Goal: Information Seeking & Learning: Compare options

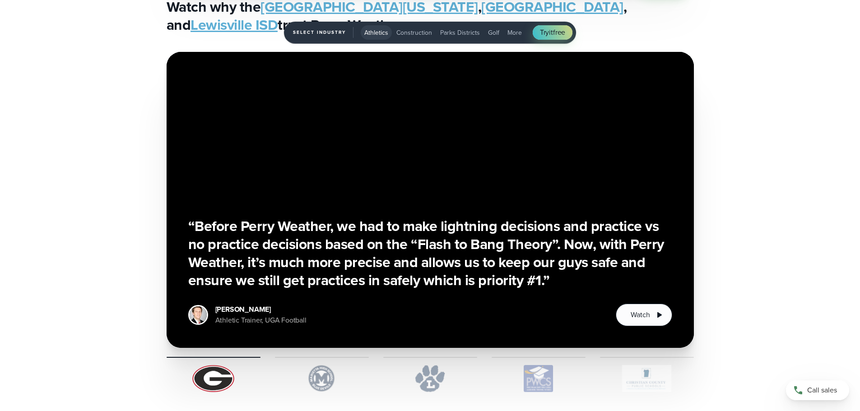
scroll to position [2348, 0]
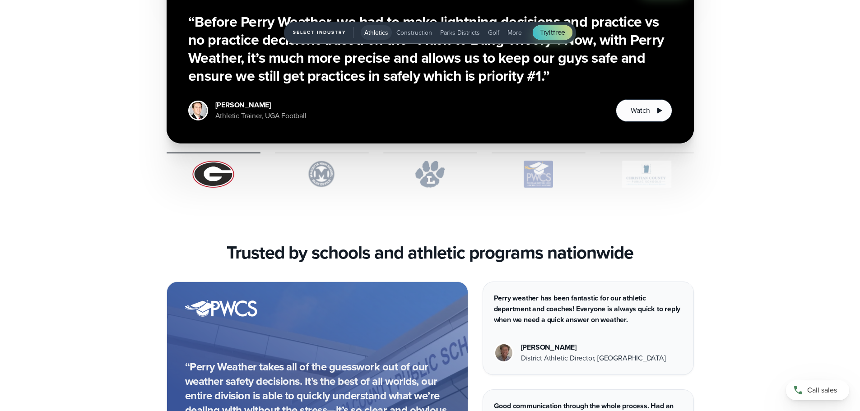
click at [409, 36] on span "Construction" at bounding box center [415, 32] width 36 height 9
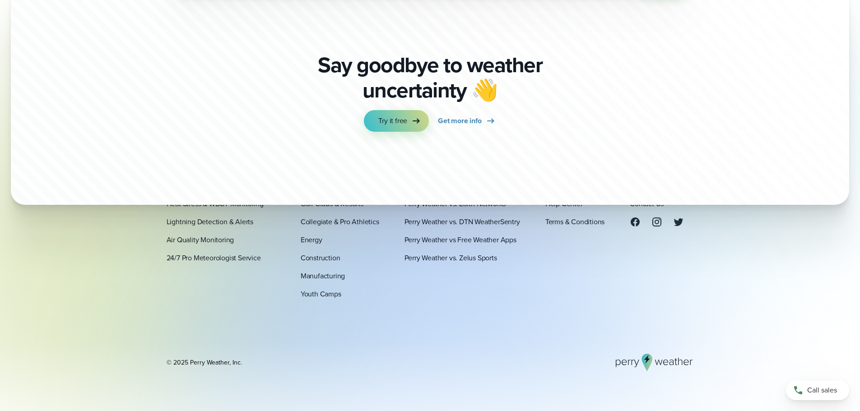
scroll to position [3079, 0]
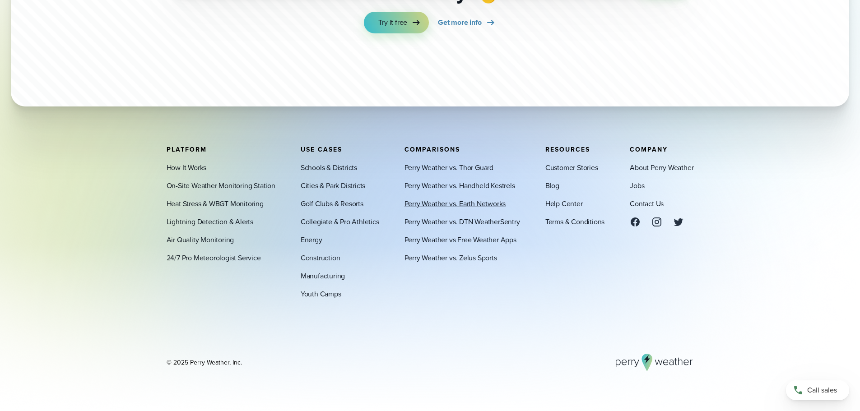
click at [486, 204] on link "Perry Weather vs. Earth Networks" at bounding box center [456, 203] width 102 height 11
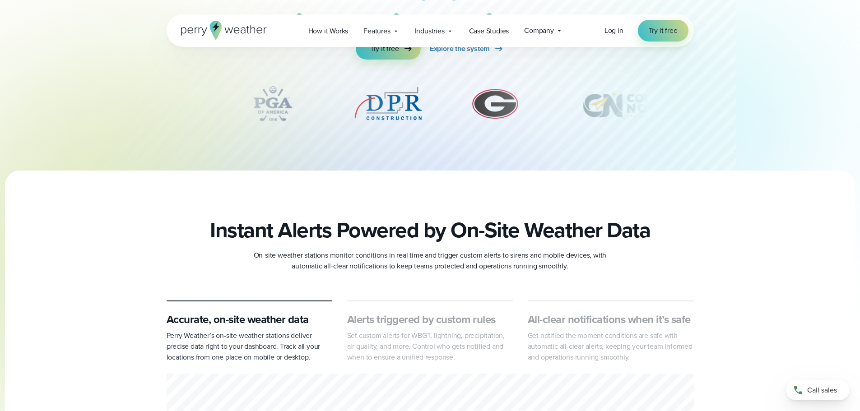
scroll to position [406, 0]
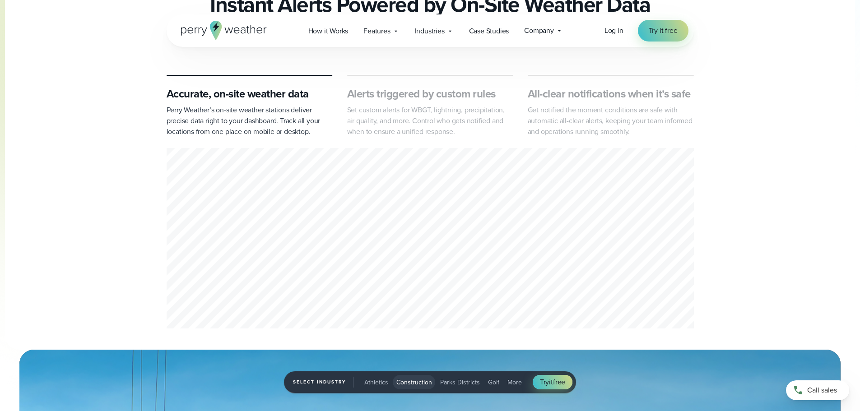
click at [139, 252] on div "Accurate, on-site weather data Perry Weather’s on-site weather stations deliver…" at bounding box center [430, 203] width 650 height 257
click at [329, 217] on div "1 of 3" at bounding box center [430, 240] width 527 height 184
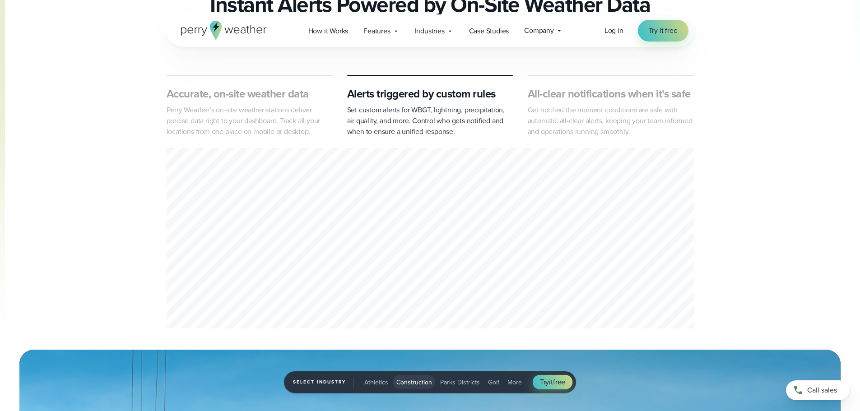
click at [293, 265] on div "2 of 3" at bounding box center [430, 240] width 527 height 184
click at [271, 210] on div "2 of 3" at bounding box center [430, 240] width 527 height 184
drag, startPoint x: 273, startPoint y: 207, endPoint x: 640, endPoint y: 161, distance: 369.6
click at [640, 161] on div "2 of 3" at bounding box center [430, 240] width 527 height 184
click at [466, 155] on div "2 of 3" at bounding box center [430, 240] width 527 height 184
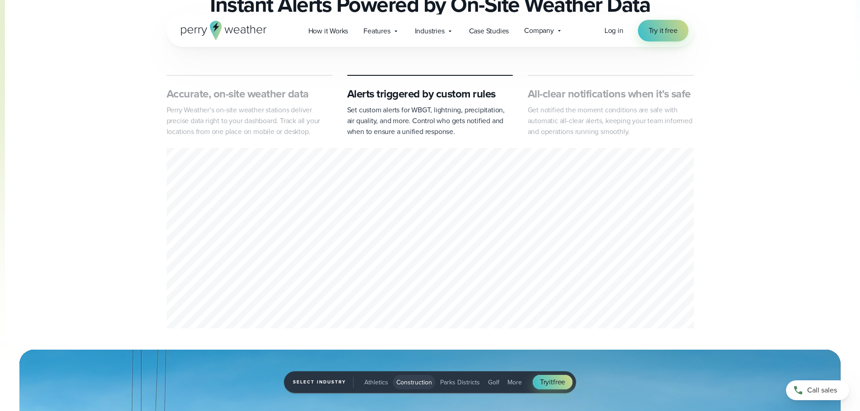
click at [321, 255] on div "2 of 3" at bounding box center [430, 240] width 527 height 184
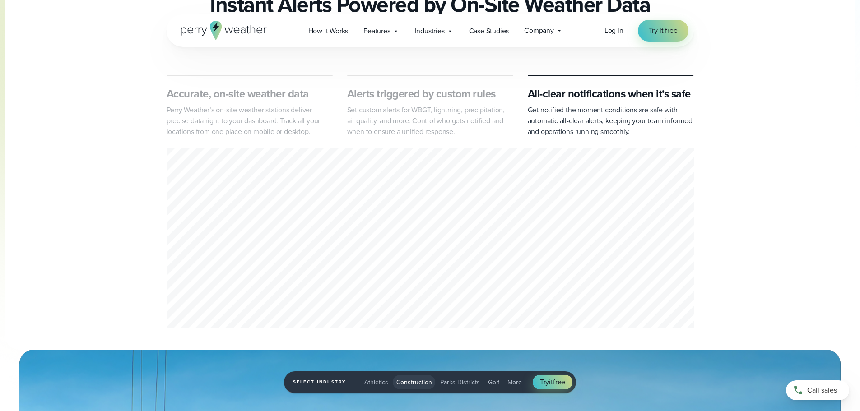
click at [772, 100] on div "Accurate, on-site weather data Perry Weather’s on-site weather stations deliver…" at bounding box center [430, 203] width 860 height 257
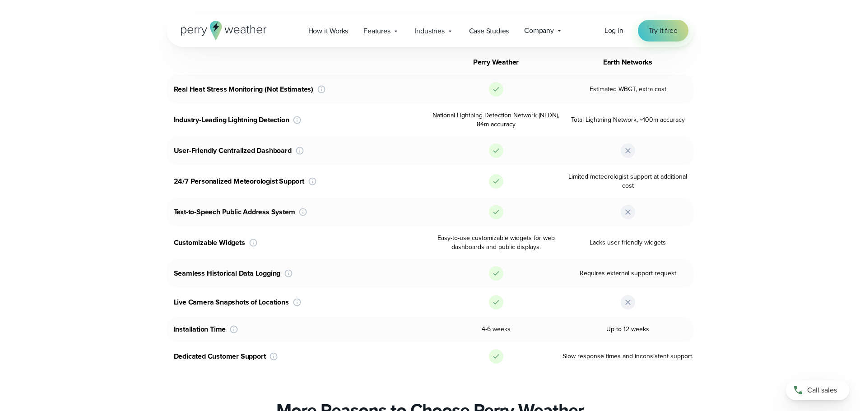
scroll to position [1400, 0]
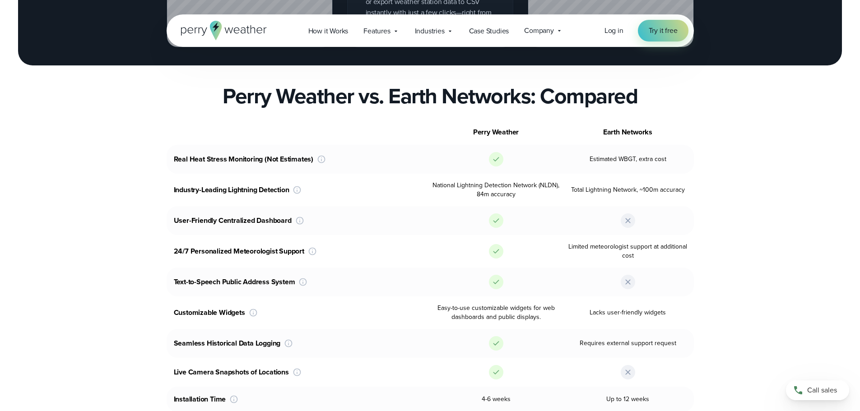
click at [120, 225] on div "Perry Weather Earth Networks Real Heat Stress Monitoring (Not Estimates) Perry …" at bounding box center [430, 281] width 650 height 322
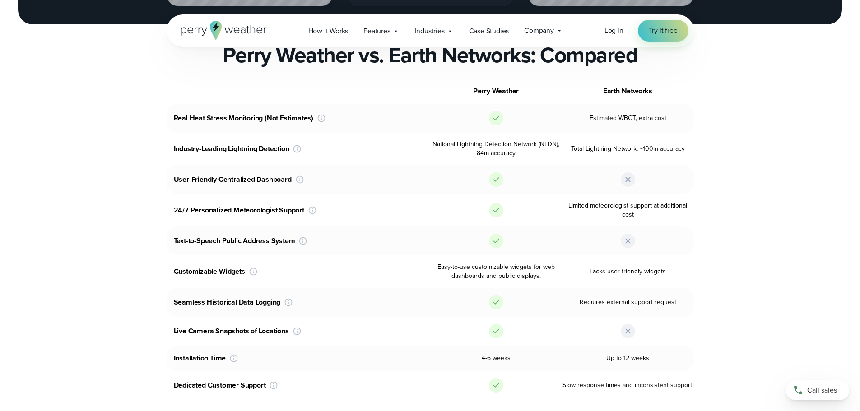
scroll to position [1490, 0]
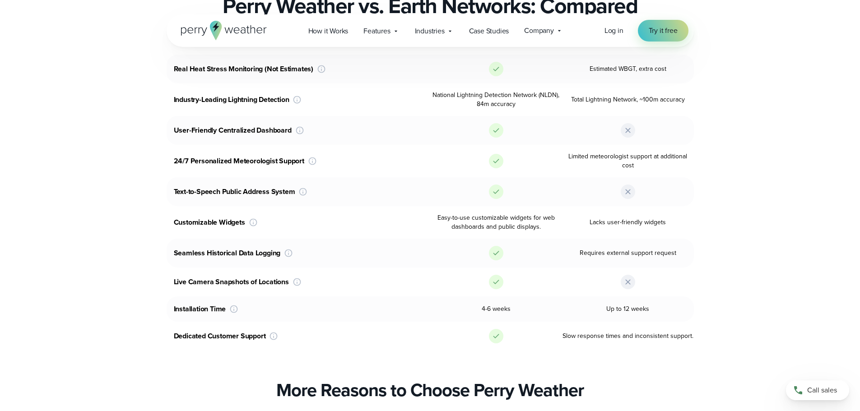
drag, startPoint x: 117, startPoint y: 218, endPoint x: 66, endPoint y: 248, distance: 59.6
click at [66, 248] on section "Perry Weather Earth Networks Real Heat Stress Monitoring (Not Estimates) Perry …" at bounding box center [430, 190] width 860 height 322
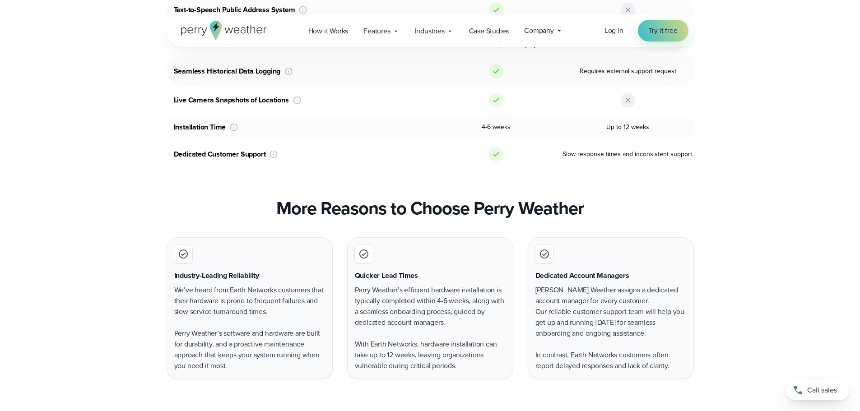
scroll to position [1626, 0]
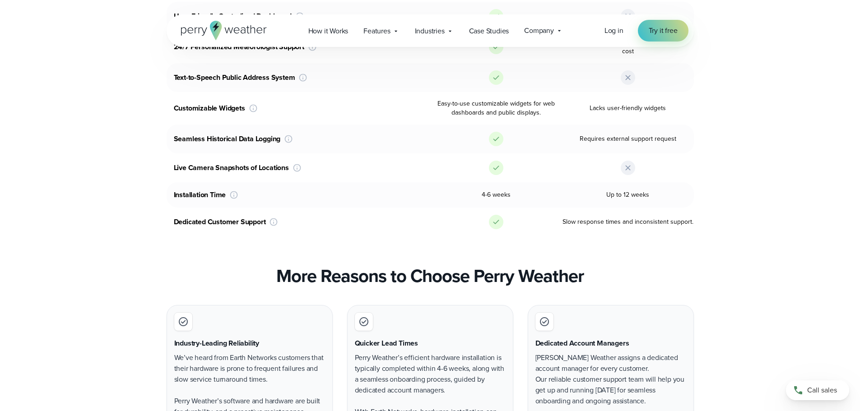
drag, startPoint x: 117, startPoint y: 259, endPoint x: 118, endPoint y: 234, distance: 25.3
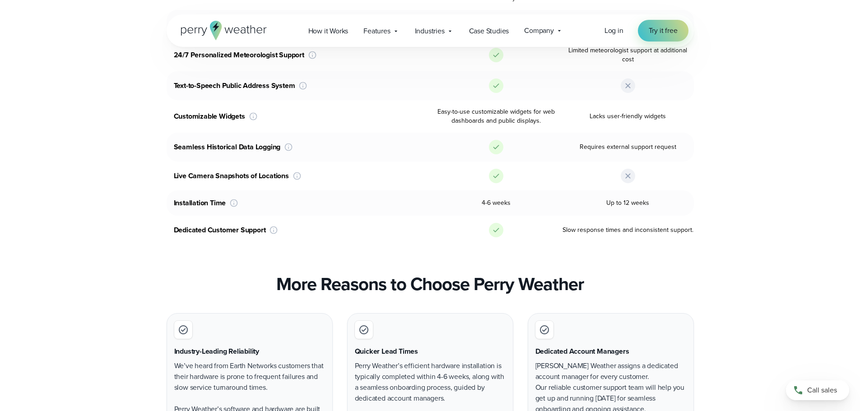
click at [117, 274] on div "More Reasons to Choose Perry Weather" at bounding box center [430, 285] width 650 height 22
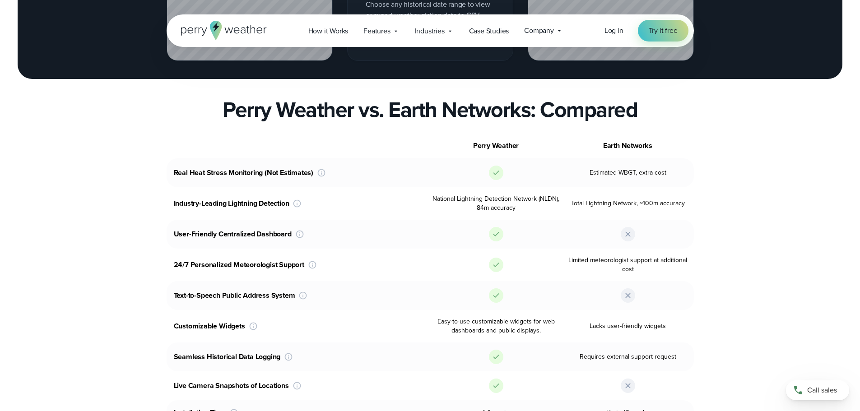
scroll to position [1371, 0]
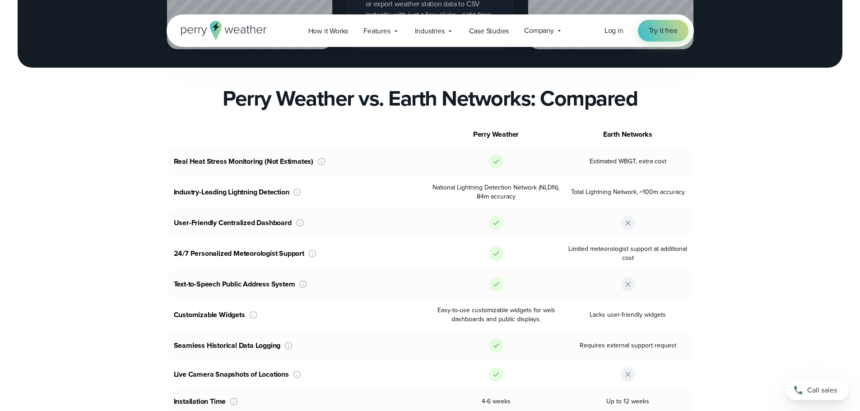
drag, startPoint x: 126, startPoint y: 177, endPoint x: 131, endPoint y: 209, distance: 32.8
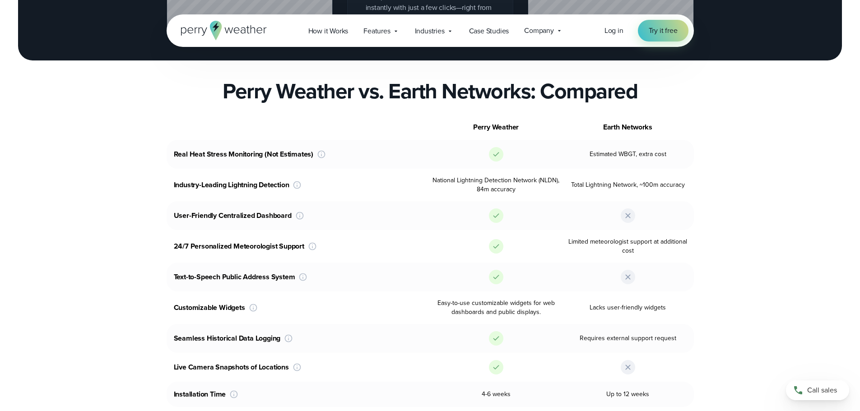
click at [130, 207] on div "Perry Weather Earth Networks Real Heat Stress Monitoring (Not Estimates) Perry …" at bounding box center [430, 276] width 650 height 322
click at [125, 203] on div "Perry Weather Earth Networks Real Heat Stress Monitoring (Not Estimates) Perry …" at bounding box center [430, 276] width 650 height 322
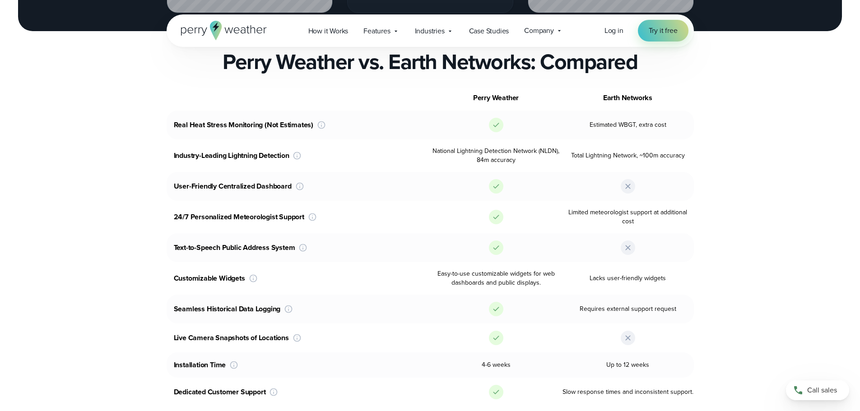
scroll to position [1450, 0]
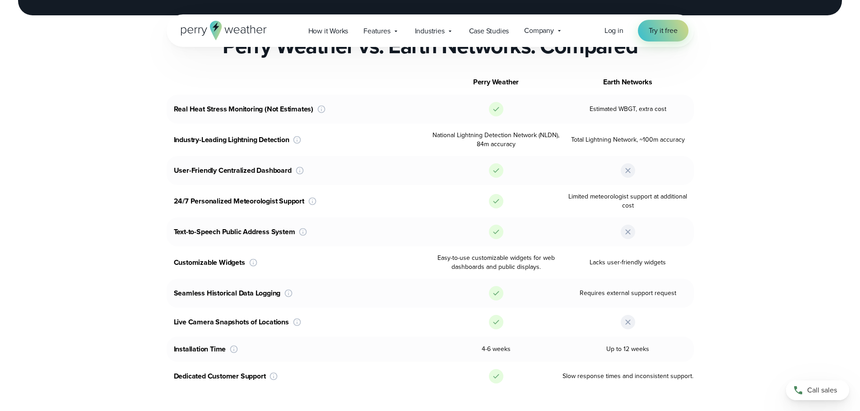
click at [766, 70] on section "Perry Weather Earth Networks Real Heat Stress Monitoring (Not Estimates) Perry …" at bounding box center [430, 231] width 860 height 322
click at [786, 47] on div "Open Menu Log in Try it free How it Works" at bounding box center [430, 30] width 860 height 33
click at [811, 117] on section "Perry Weather Earth Networks Real Heat Stress Monitoring (Not Estimates) Perry …" at bounding box center [430, 231] width 860 height 322
click at [810, 37] on div "Open Menu Log in Try it free How it Works" at bounding box center [430, 30] width 860 height 33
click at [73, 186] on section "Perry Weather Earth Networks Real Heat Stress Monitoring (Not Estimates) Perry …" at bounding box center [430, 231] width 860 height 322
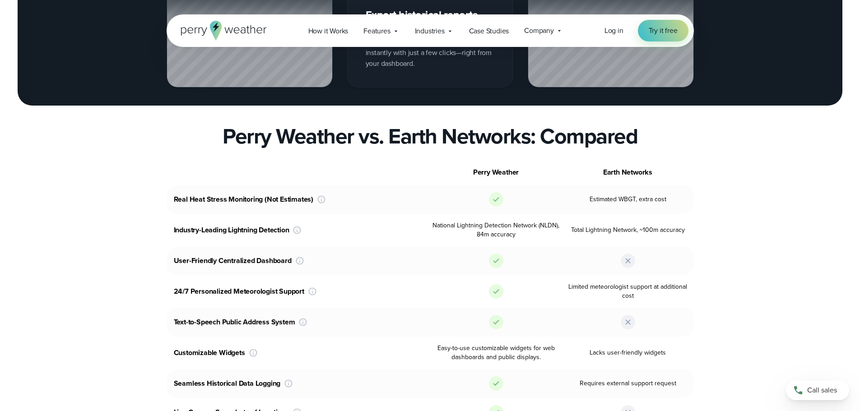
scroll to position [1405, 0]
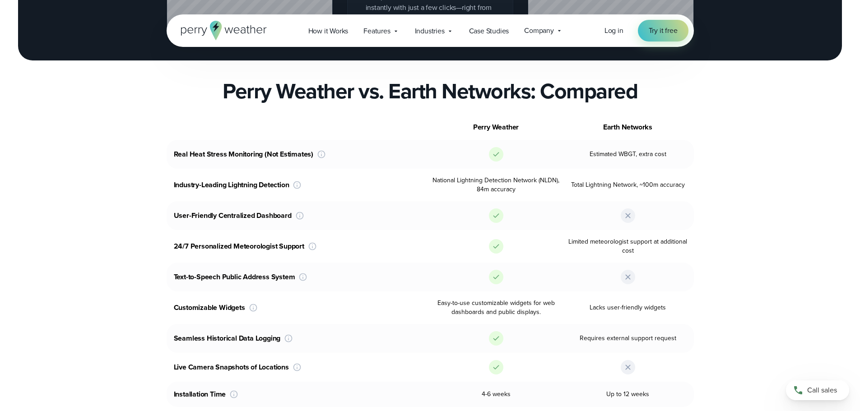
click at [85, 181] on section "Perry Weather Earth Networks Real Heat Stress Monitoring (Not Estimates) Perry …" at bounding box center [430, 276] width 860 height 322
click at [108, 176] on div "Perry Weather Earth Networks Real Heat Stress Monitoring (Not Estimates) Perry …" at bounding box center [430, 276] width 650 height 322
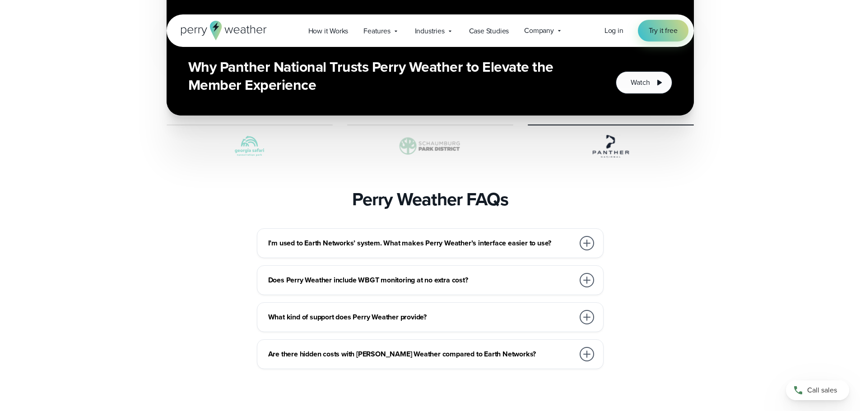
scroll to position [2353, 0]
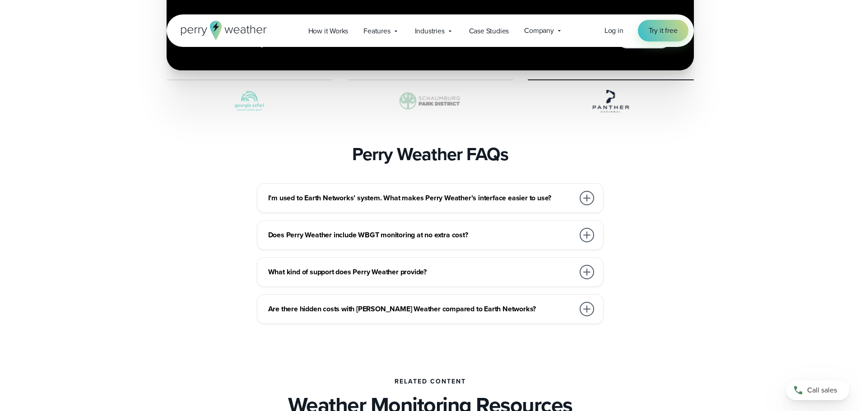
click at [583, 191] on div at bounding box center [587, 198] width 14 height 14
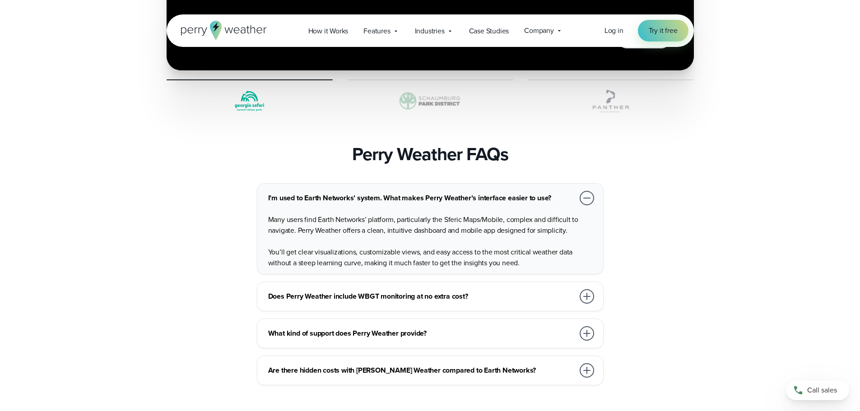
click at [128, 183] on div "I’m used to Earth Networks’ system. What makes Perry Weather’s interface easier…" at bounding box center [430, 284] width 650 height 202
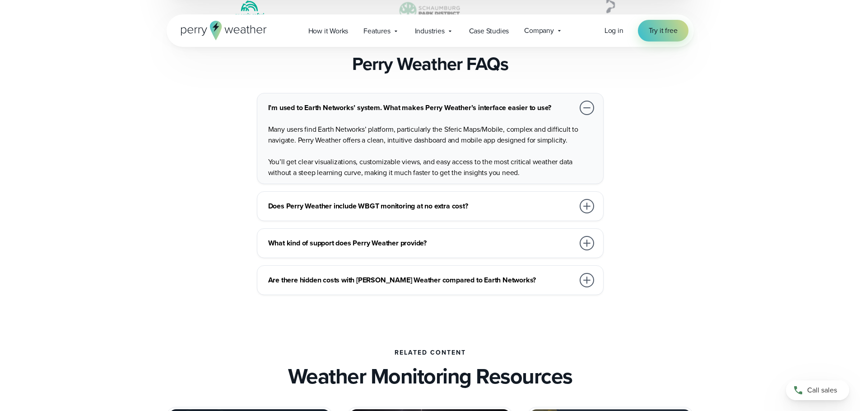
scroll to position [2399, 0]
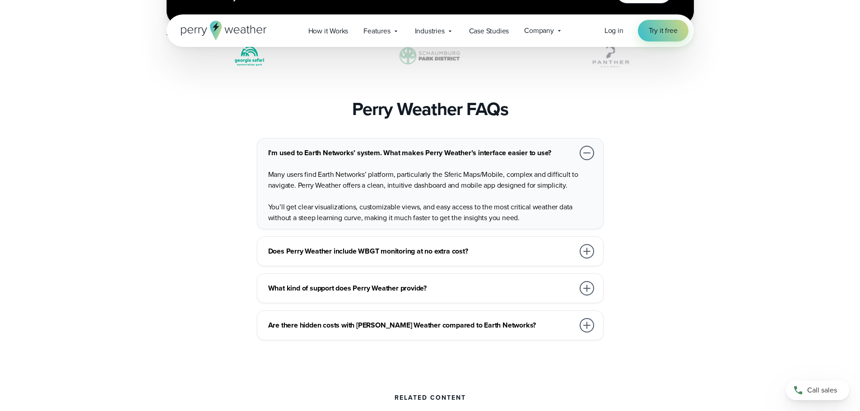
click at [333, 320] on h3 "Are there hidden costs with [PERSON_NAME] Weather compared to Earth Networks?" at bounding box center [421, 325] width 306 height 11
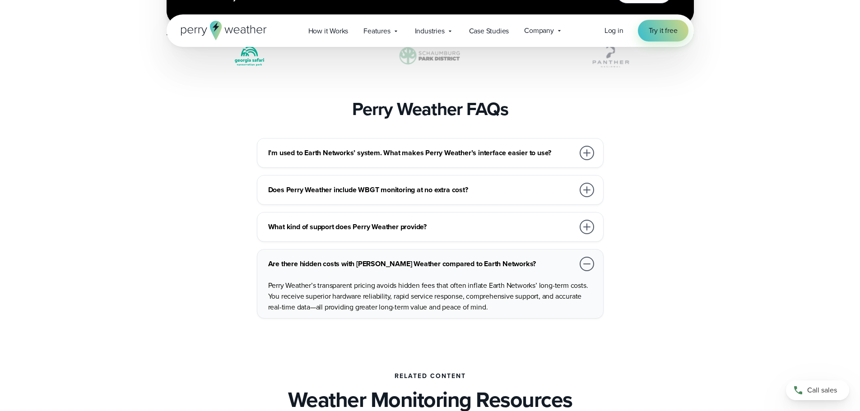
click at [108, 237] on div "I’m used to Earth Networks’ system. What makes Perry Weather’s interface easier…" at bounding box center [430, 228] width 650 height 181
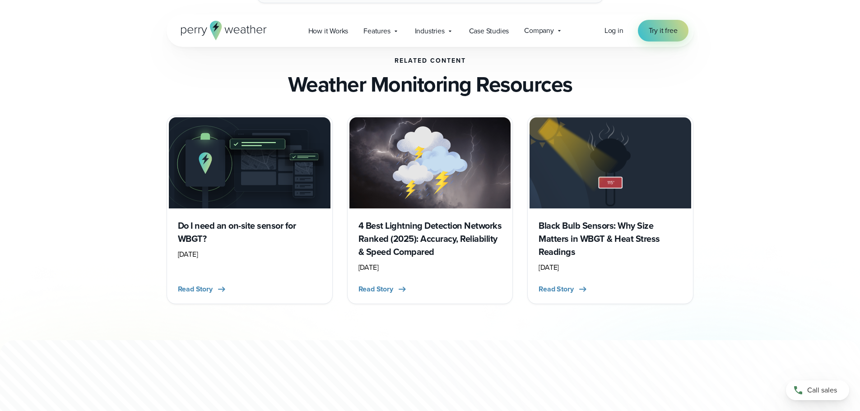
scroll to position [2670, 0]
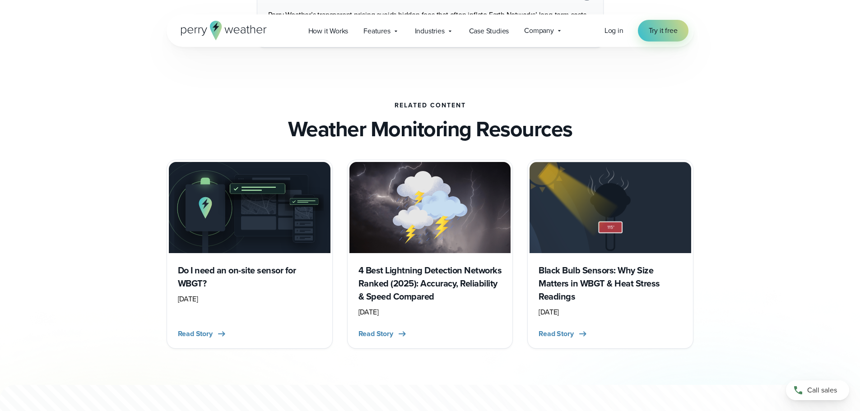
click at [89, 223] on div "Do I need an on-site sensor for WBGT? [DATE] Read Story" at bounding box center [430, 254] width 860 height 189
